Goal: Task Accomplishment & Management: Manage account settings

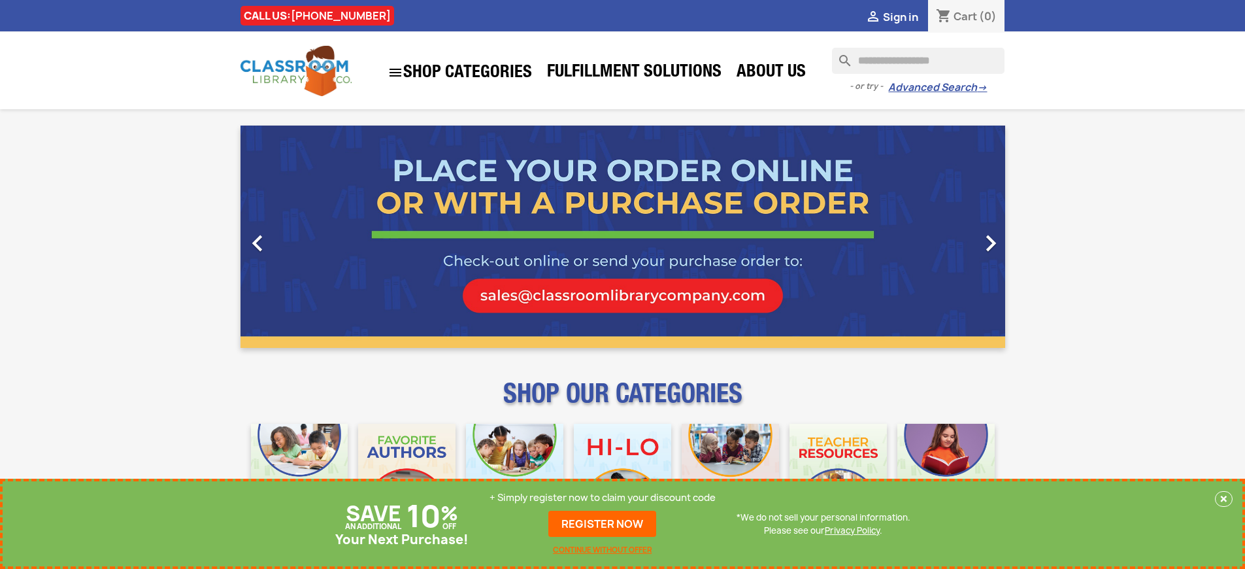
click at [603, 498] on p "+ Simply register now to claim your discount code" at bounding box center [603, 497] width 226 height 13
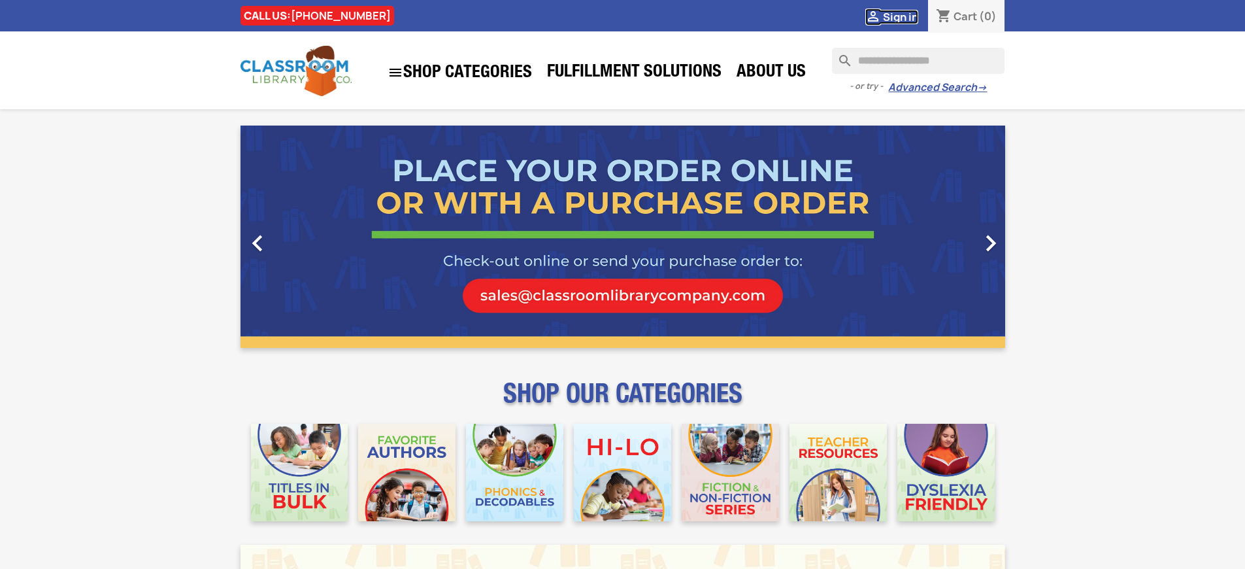
click at [907, 16] on span "Sign in" at bounding box center [900, 17] width 35 height 14
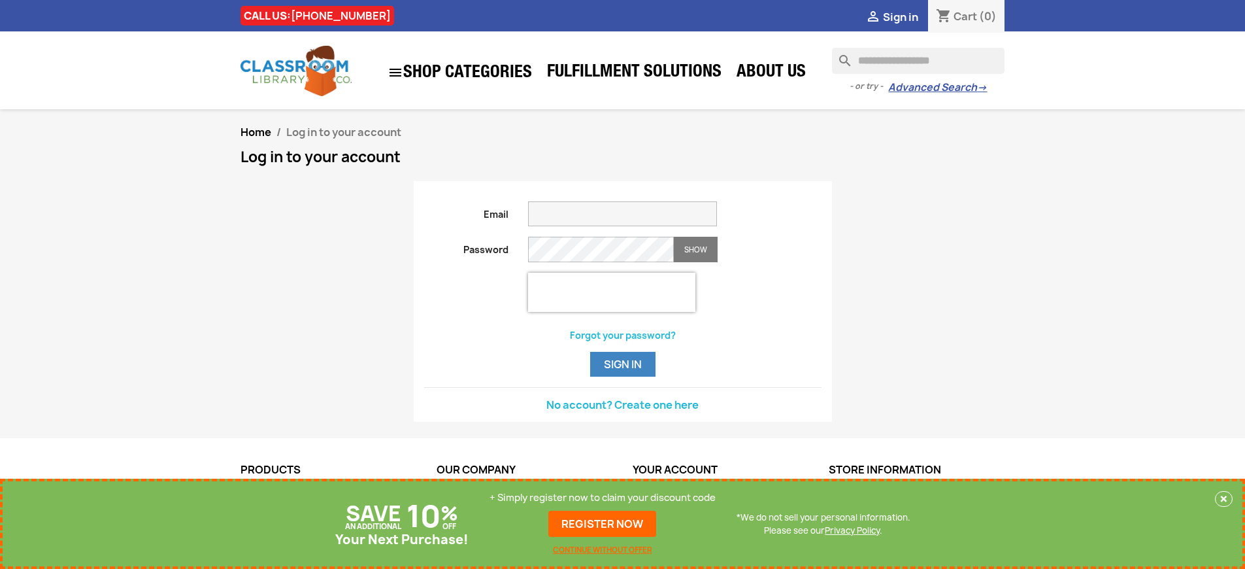
click at [603, 498] on p "+ Simply register now to claim your discount code" at bounding box center [603, 497] width 226 height 13
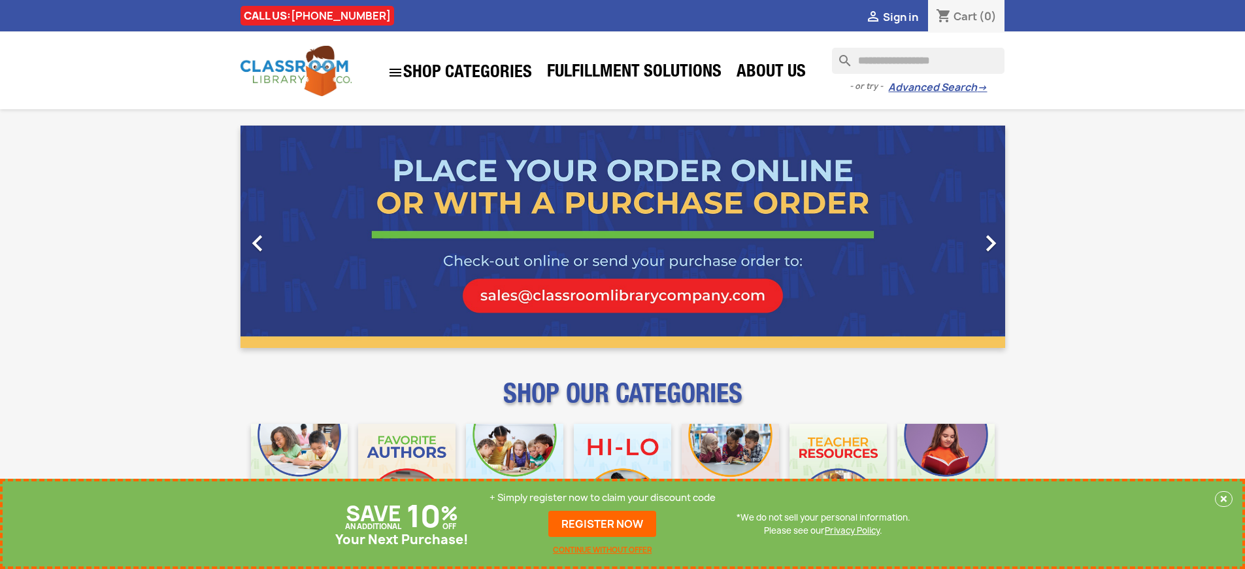
click at [603, 498] on p "+ Simply register now to claim your discount code" at bounding box center [603, 497] width 226 height 13
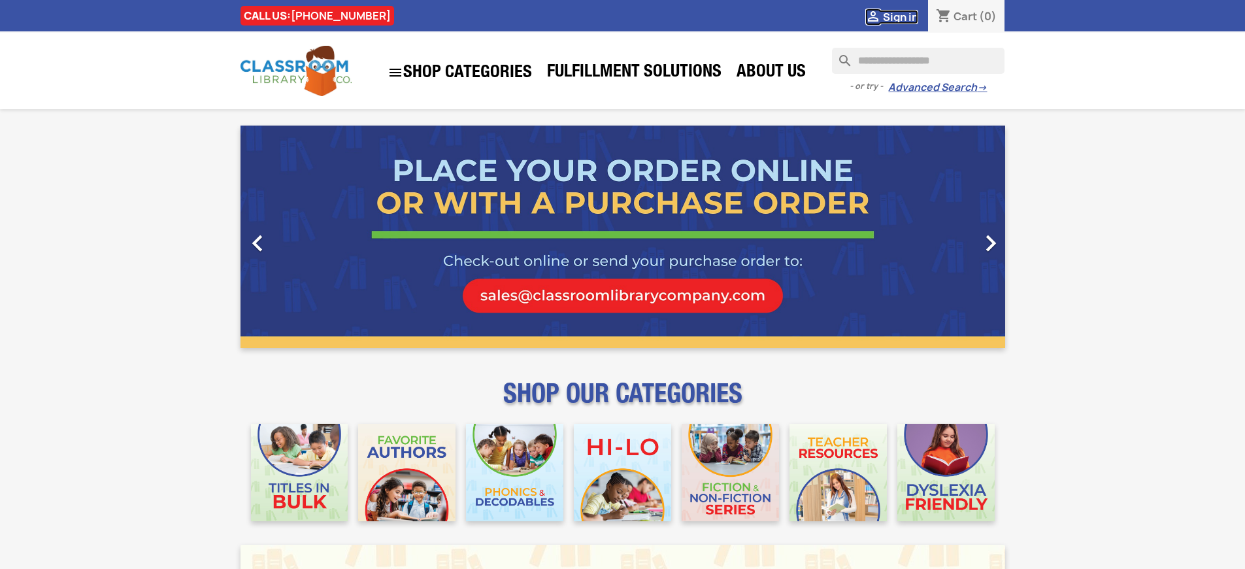
click at [900, 16] on span "Sign in" at bounding box center [900, 17] width 35 height 14
